Goal: Task Accomplishment & Management: Manage account settings

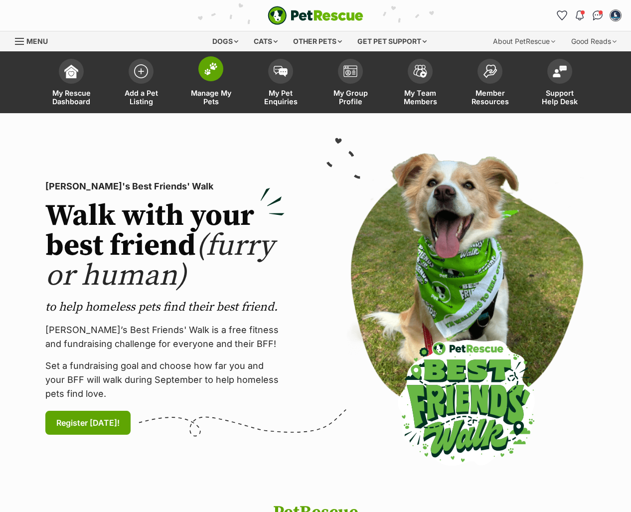
click at [206, 77] on span at bounding box center [210, 68] width 25 height 25
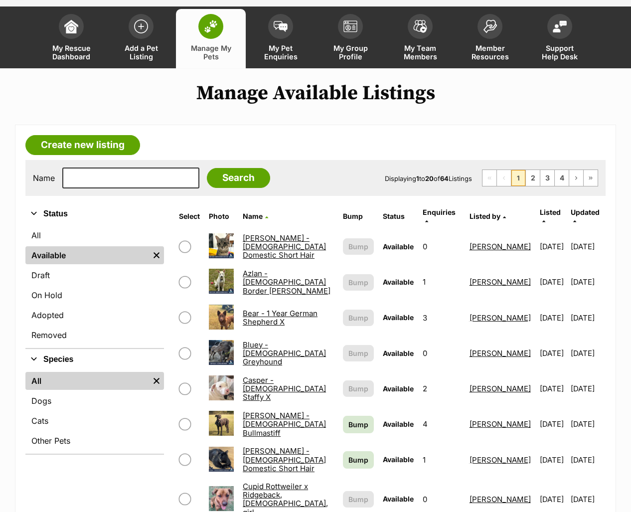
scroll to position [110, 0]
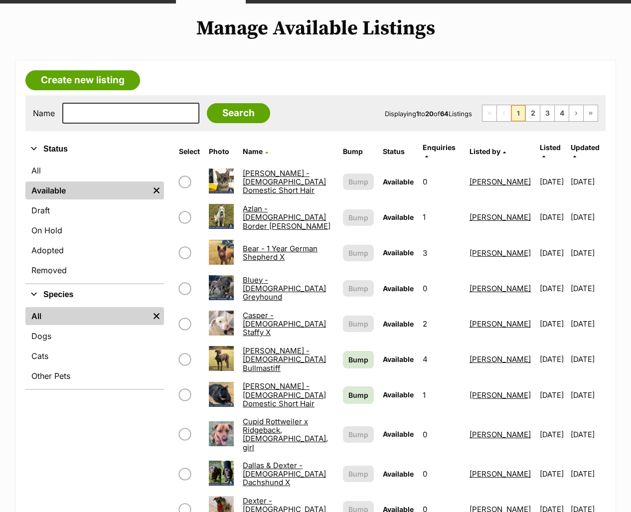
click at [578, 150] on span "Updated" at bounding box center [584, 147] width 29 height 8
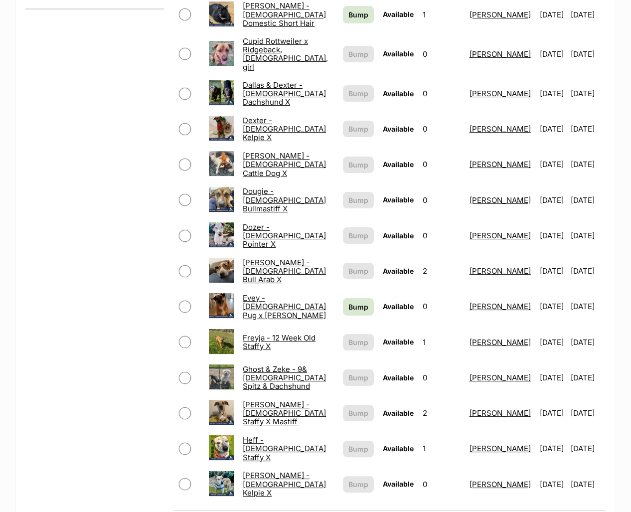
scroll to position [493, 0]
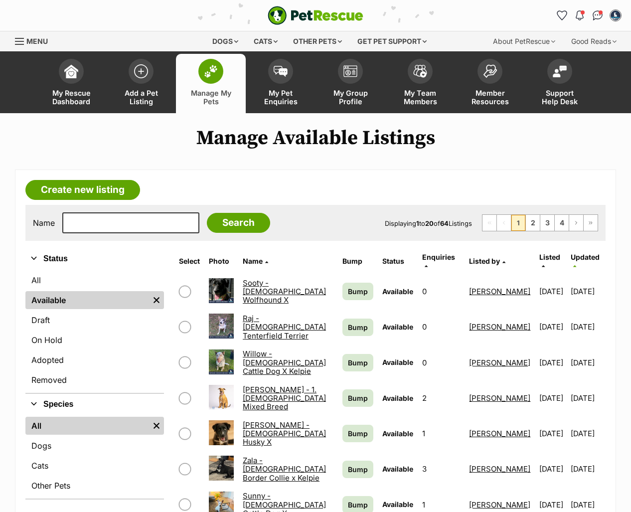
scroll to position [274, 0]
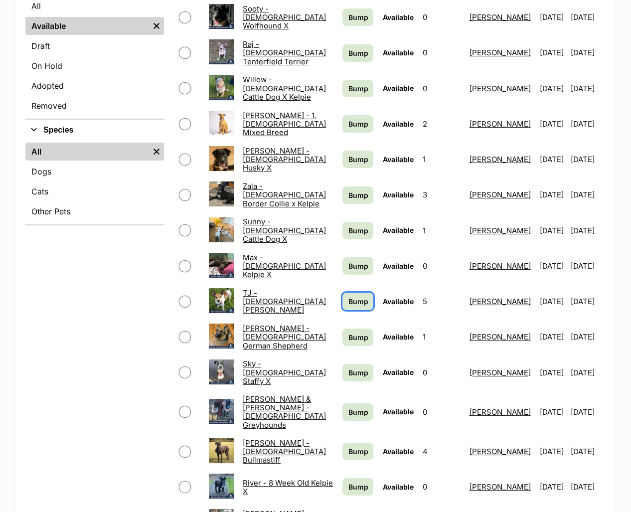
click at [348, 296] on span "Bump" at bounding box center [358, 301] width 20 height 10
click at [341, 177] on td "Bump" at bounding box center [357, 194] width 39 height 34
click at [348, 154] on span "Bump" at bounding box center [358, 159] width 20 height 10
click at [348, 83] on span "Bump" at bounding box center [358, 88] width 20 height 10
click at [348, 367] on span "Bump" at bounding box center [358, 372] width 20 height 10
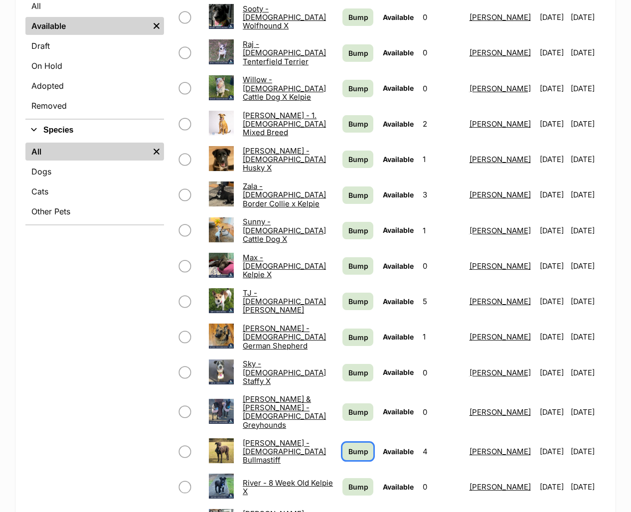
click at [349, 446] on span "Bump" at bounding box center [358, 451] width 20 height 10
click at [350, 1] on td "Bump" at bounding box center [357, 17] width 39 height 34
click at [349, 12] on span "Bump" at bounding box center [358, 17] width 20 height 10
click at [348, 481] on span "Bump" at bounding box center [358, 486] width 20 height 10
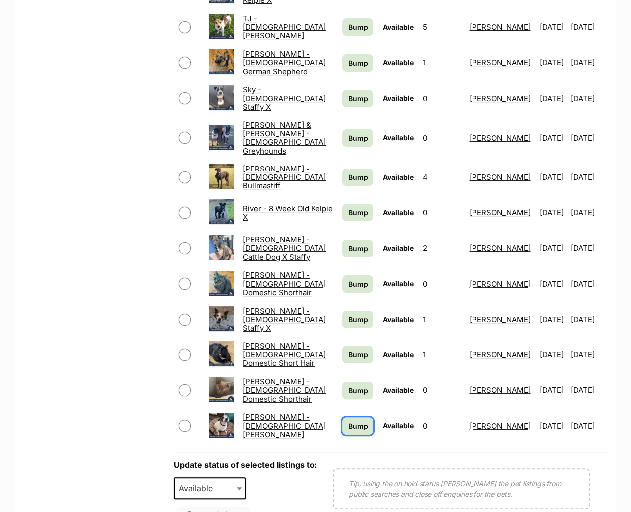
click at [348, 420] on span "Bump" at bounding box center [358, 425] width 20 height 10
click at [348, 385] on span "Bump" at bounding box center [358, 390] width 20 height 10
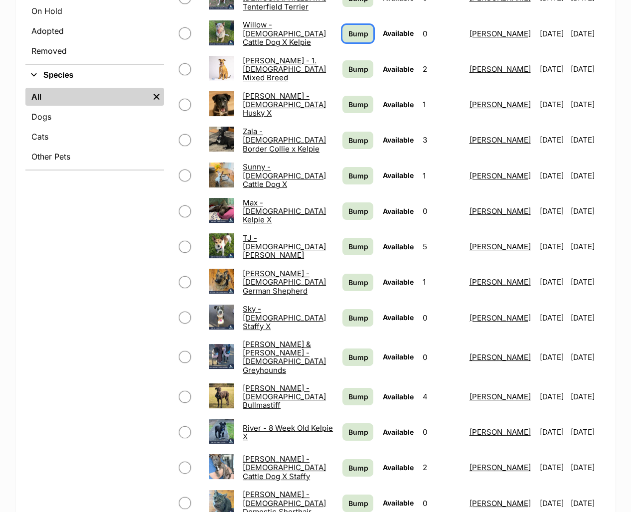
click at [348, 28] on span "Bump" at bounding box center [358, 33] width 20 height 10
click at [348, 64] on span "Bump" at bounding box center [358, 69] width 20 height 10
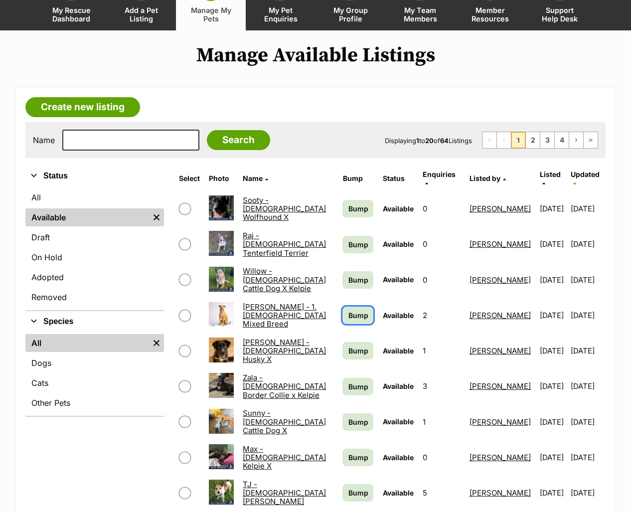
scroll to position [55, 0]
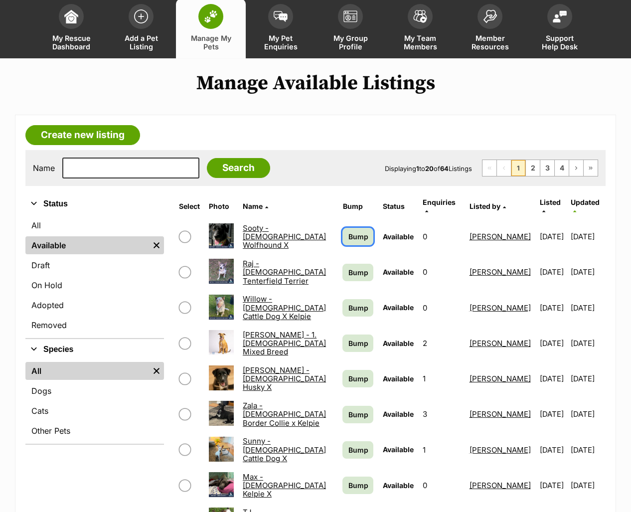
click at [349, 231] on span "Bump" at bounding box center [358, 236] width 20 height 10
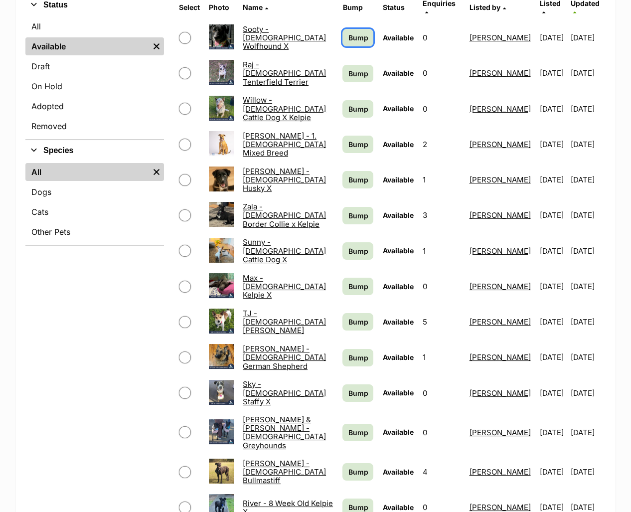
scroll to position [219, 0]
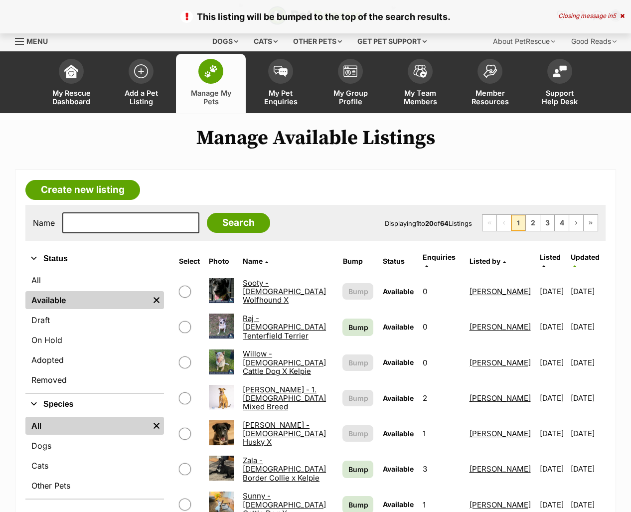
scroll to position [274, 0]
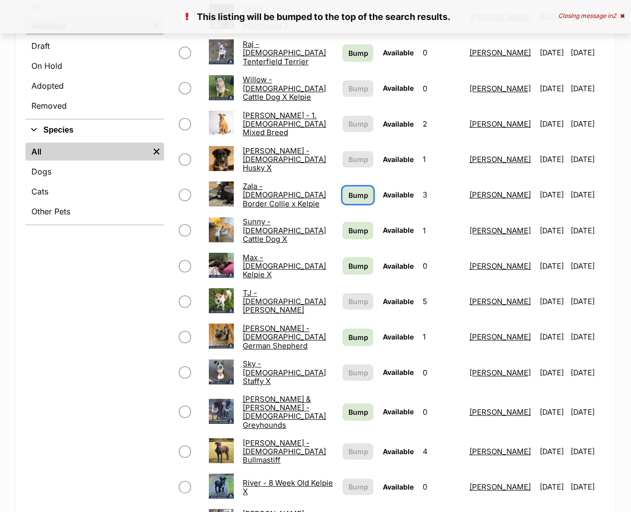
click at [359, 191] on link "Bump" at bounding box center [357, 194] width 31 height 17
click at [352, 227] on span "Bump" at bounding box center [358, 230] width 20 height 10
click at [348, 49] on span "Bump" at bounding box center [358, 53] width 20 height 10
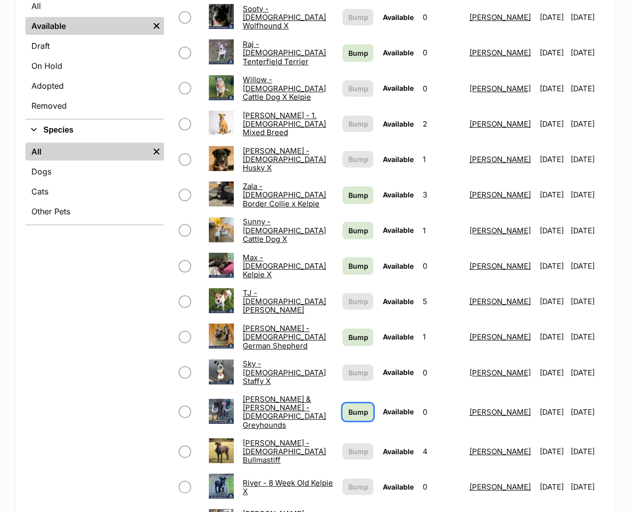
click at [348, 406] on span "Bump" at bounding box center [358, 411] width 20 height 10
click at [348, 332] on span "Bump" at bounding box center [358, 337] width 20 height 10
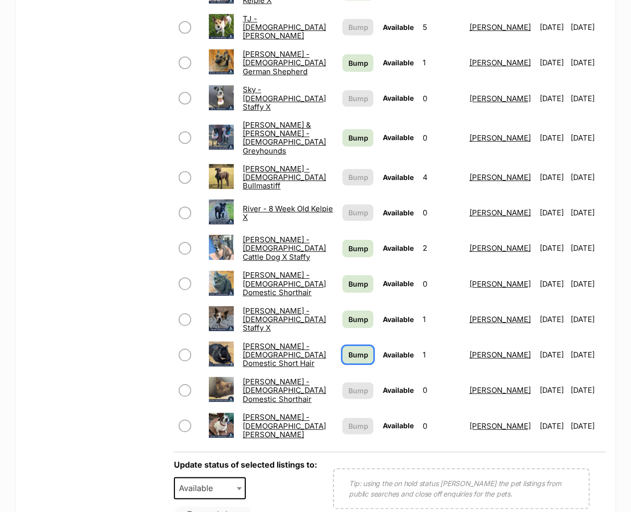
drag, startPoint x: 350, startPoint y: 338, endPoint x: 349, endPoint y: 319, distance: 18.5
click at [350, 349] on span "Bump" at bounding box center [358, 354] width 20 height 10
click at [348, 314] on span "Bump" at bounding box center [358, 319] width 20 height 10
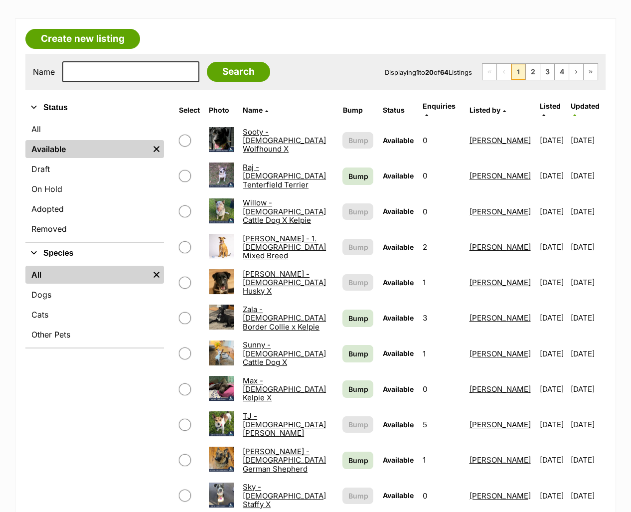
scroll to position [110, 0]
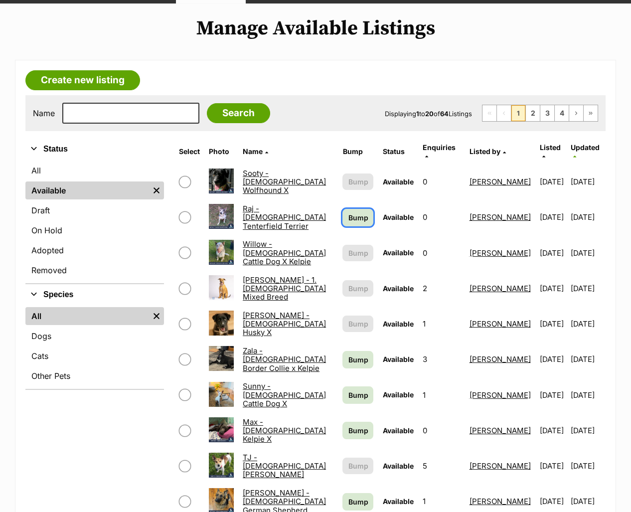
click at [348, 214] on span "Bump" at bounding box center [358, 217] width 20 height 10
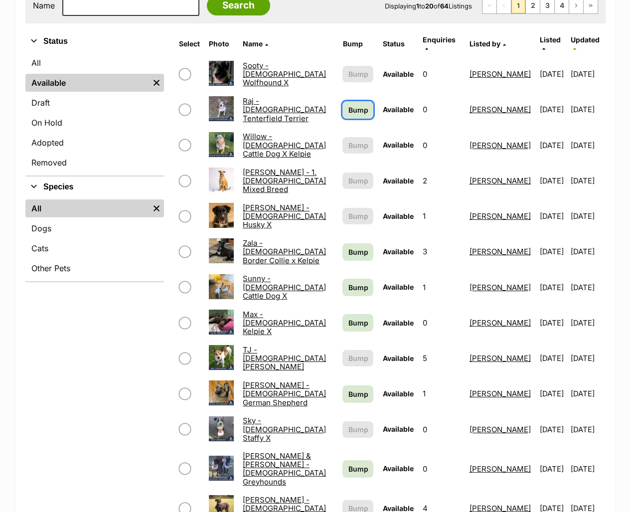
scroll to position [219, 0]
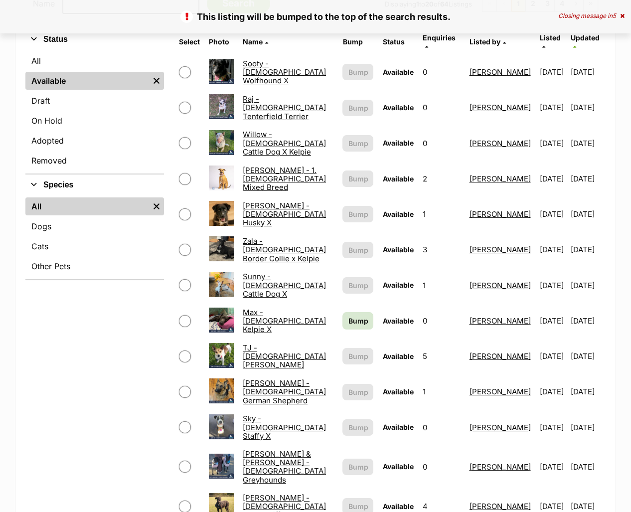
scroll to position [384, 0]
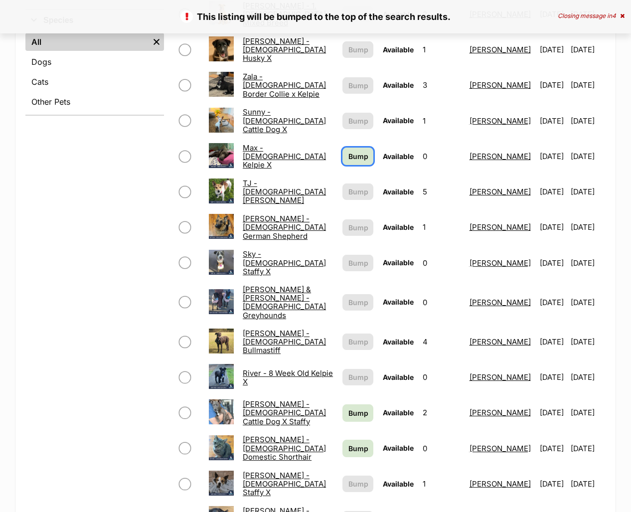
click at [348, 152] on span "Bump" at bounding box center [358, 156] width 20 height 10
click at [348, 404] on link "Bump" at bounding box center [357, 412] width 31 height 17
click at [348, 443] on span "Bump" at bounding box center [358, 448] width 20 height 10
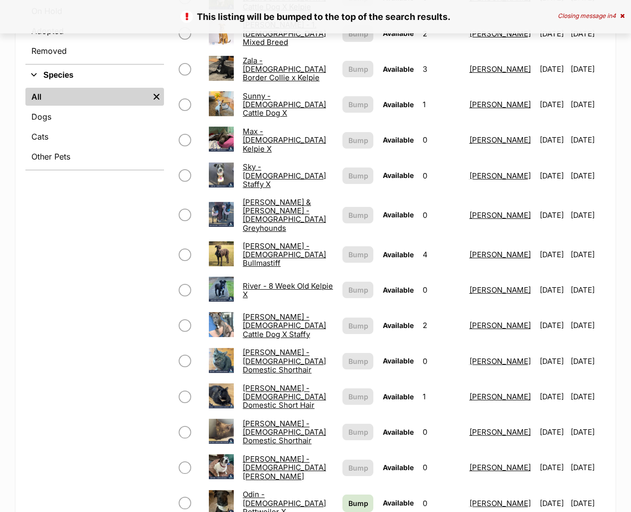
scroll to position [548, 0]
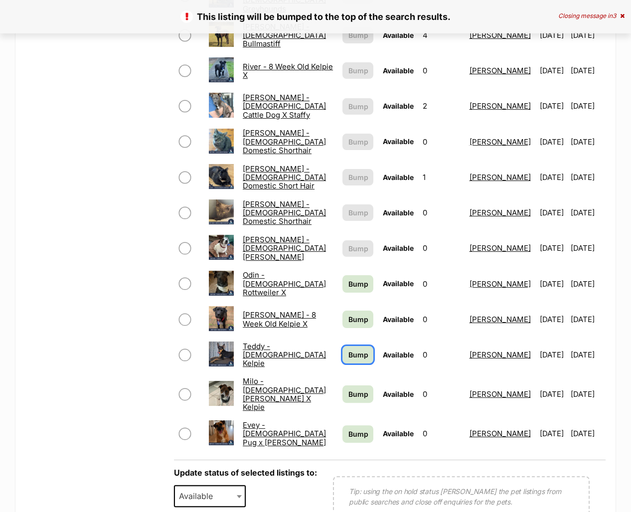
click at [348, 349] on span "Bump" at bounding box center [358, 354] width 20 height 10
click at [351, 389] on span "Bump" at bounding box center [358, 394] width 20 height 10
click at [356, 278] on span "Bump" at bounding box center [358, 283] width 20 height 10
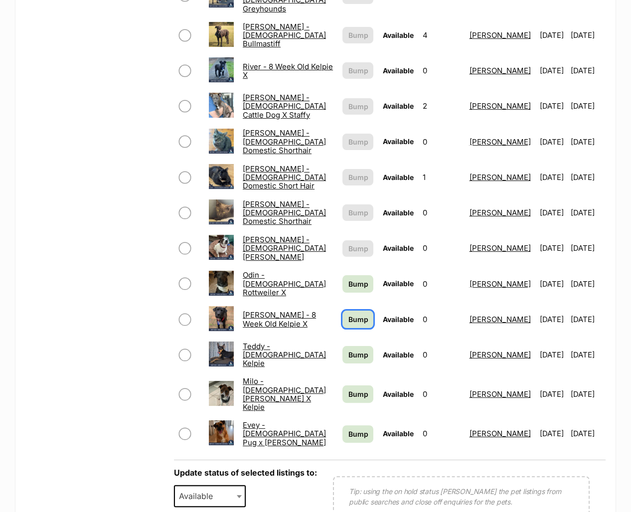
click at [348, 314] on span "Bump" at bounding box center [358, 319] width 20 height 10
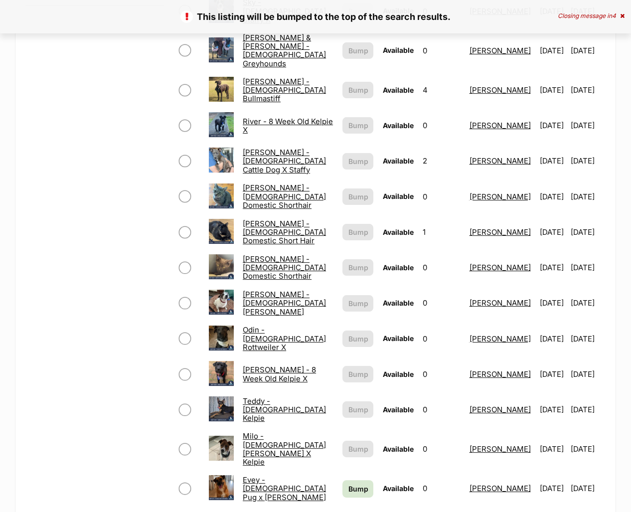
scroll to position [712, 0]
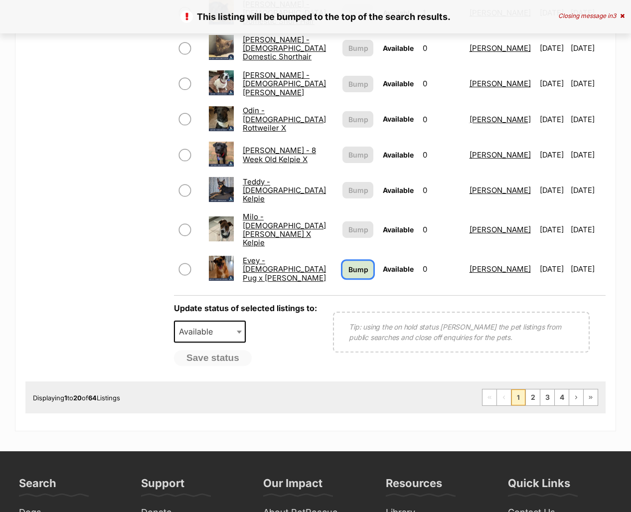
click at [348, 264] on span "Bump" at bounding box center [358, 269] width 20 height 10
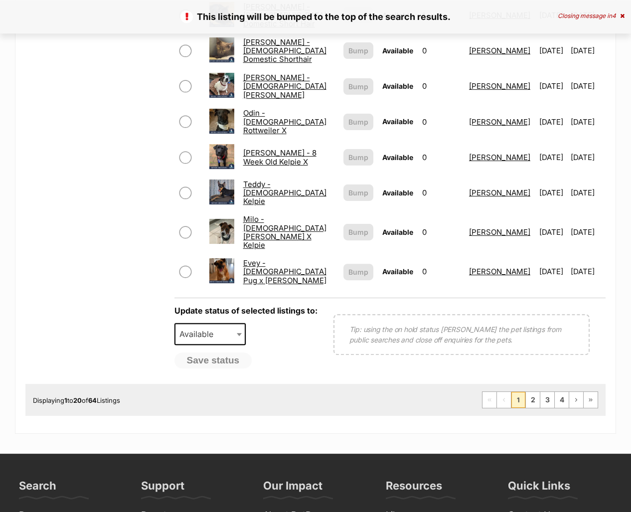
scroll to position [712, 0]
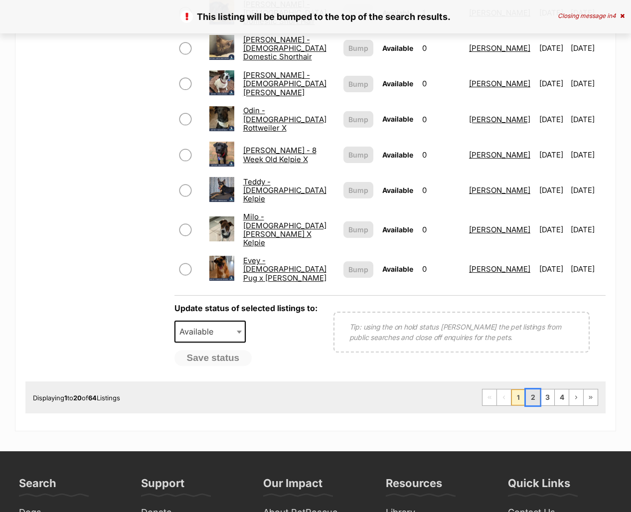
click at [533, 389] on link "2" at bounding box center [533, 397] width 14 height 16
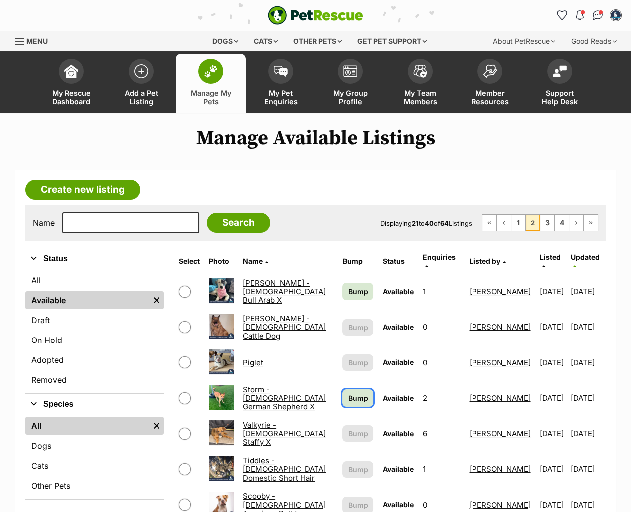
click at [348, 393] on span "Bump" at bounding box center [358, 398] width 20 height 10
click at [353, 286] on span "Bump" at bounding box center [358, 291] width 20 height 10
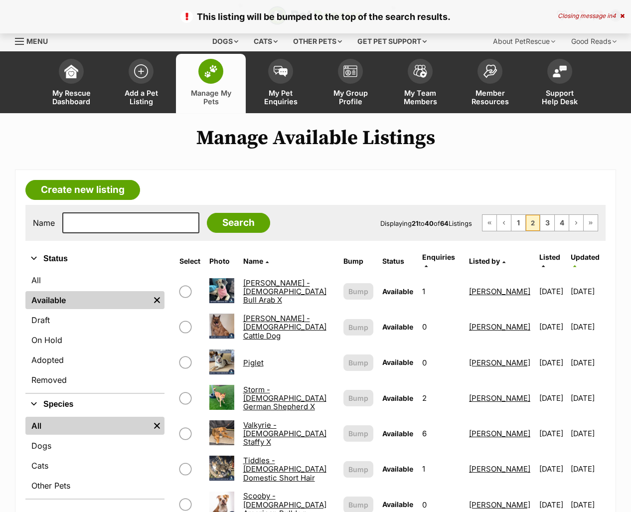
click at [253, 358] on link "Piglet" at bounding box center [253, 362] width 20 height 9
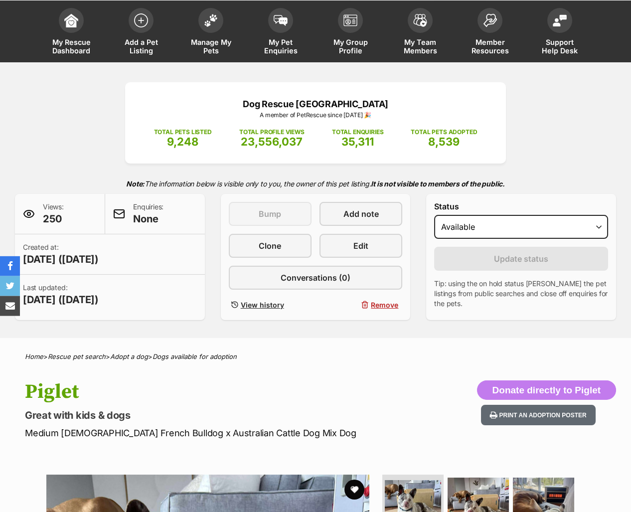
scroll to position [110, 0]
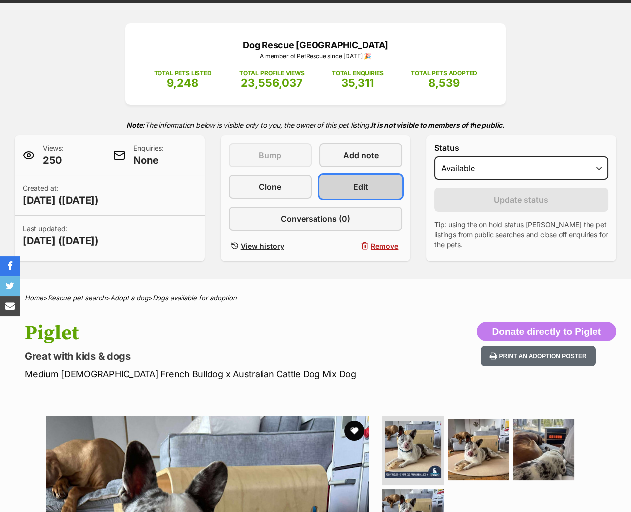
click at [342, 184] on link "Edit" at bounding box center [360, 187] width 83 height 24
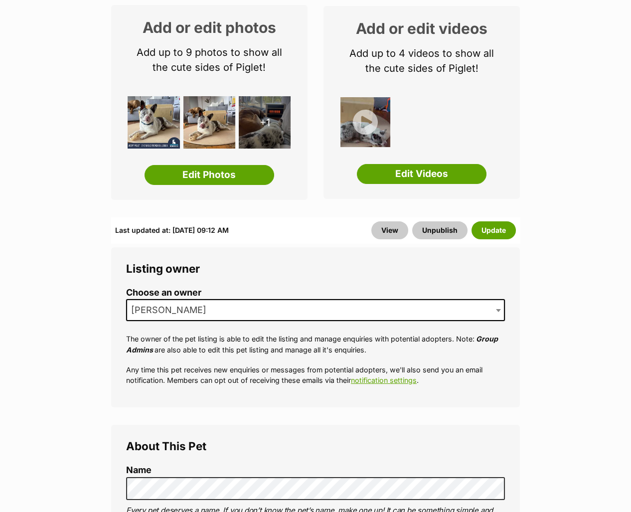
scroll to position [384, 0]
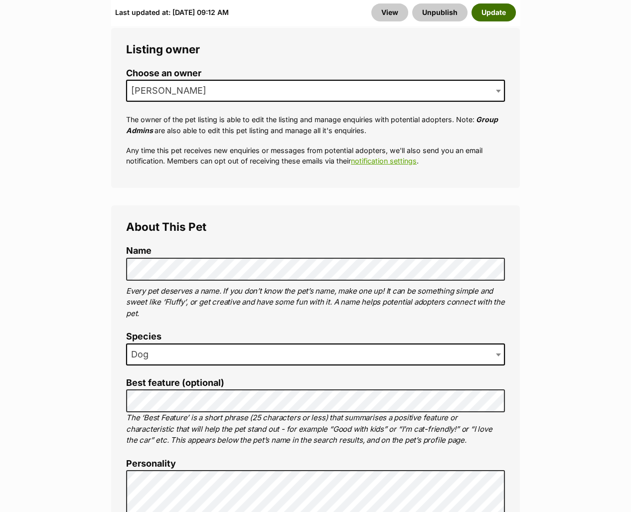
click at [493, 18] on button "Update" at bounding box center [493, 12] width 44 height 18
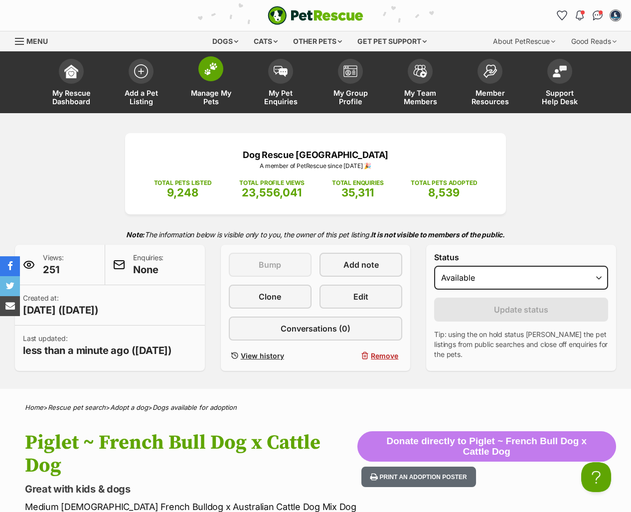
click at [202, 60] on span at bounding box center [210, 68] width 25 height 25
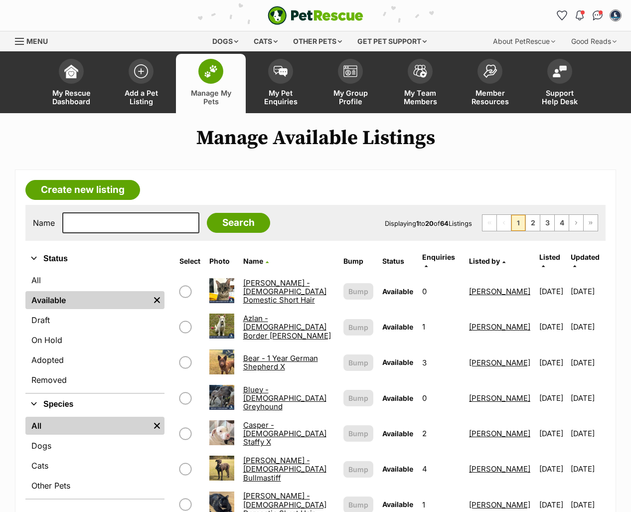
scroll to position [329, 0]
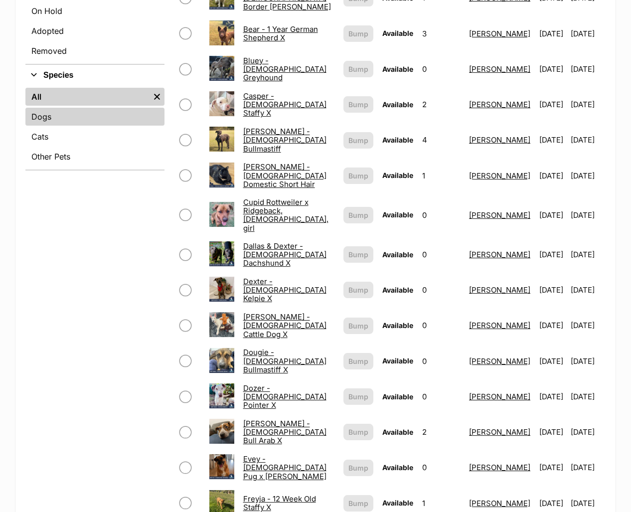
click at [87, 116] on link "Dogs" at bounding box center [94, 117] width 139 height 18
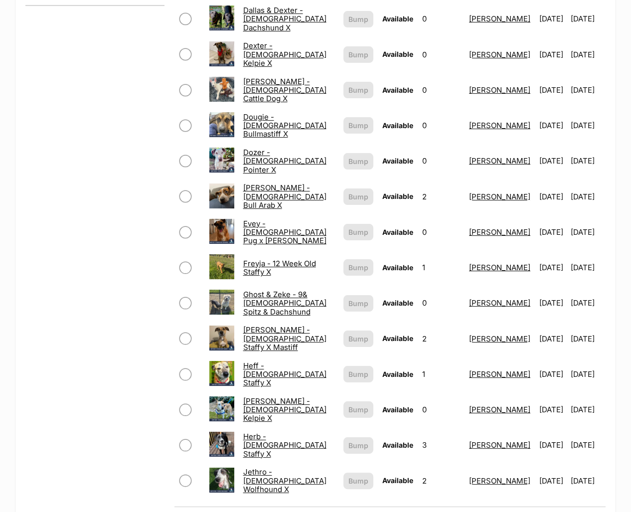
scroll to position [164, 0]
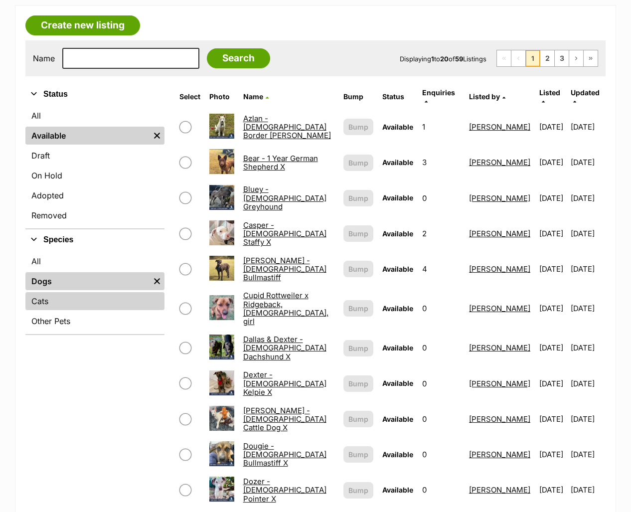
click at [75, 301] on link "Cats" at bounding box center [94, 301] width 139 height 18
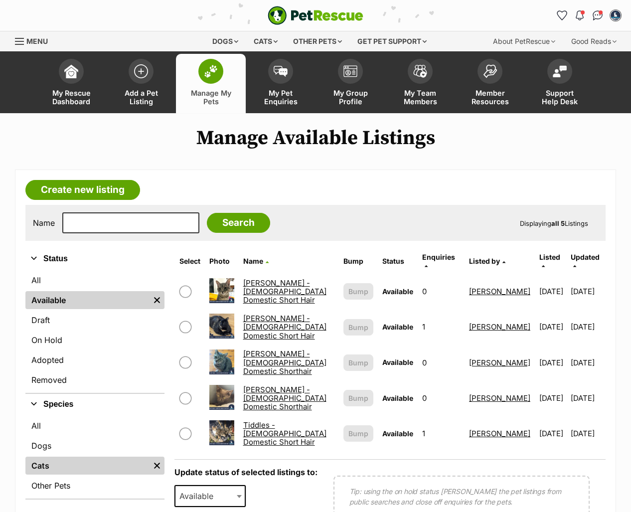
click at [392, 175] on article "Create new listing Name Search Displaying all 5 Listings Refine your search Sta…" at bounding box center [315, 378] width 601 height 418
